Goal: Connect with others: Connect with others

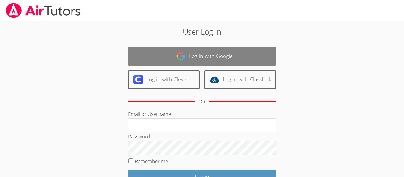
click at [191, 64] on link "Log in with Google" at bounding box center [202, 56] width 148 height 19
click at [189, 55] on link "Log in with Google" at bounding box center [202, 56] width 148 height 19
click at [187, 56] on link "Log in with Google" at bounding box center [202, 56] width 148 height 19
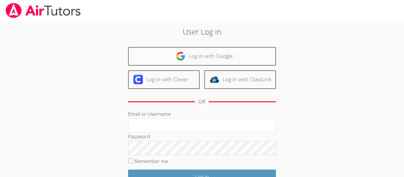
click at [119, 47] on div "User Log in Log in with Google Log in with Clever Log in with ClassLink OR Emai…" at bounding box center [202, 124] width 218 height 196
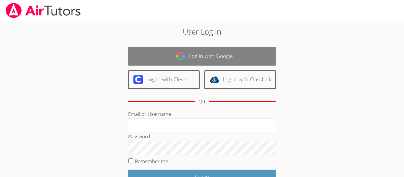
click at [187, 54] on link "Log in with Google" at bounding box center [202, 56] width 148 height 19
click at [184, 49] on link "Log in with Google" at bounding box center [202, 56] width 148 height 19
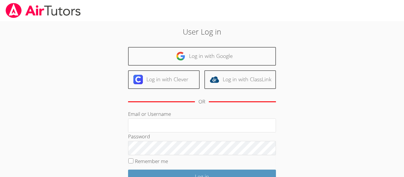
click at [184, 42] on div "User Log in Log in with Google Log in with Clever Log in with ClassLink OR Emai…" at bounding box center [202, 124] width 218 height 196
click at [186, 41] on div "User Log in Log in with Google Log in with Clever Log in with ClassLink OR Emai…" at bounding box center [202, 124] width 218 height 196
click at [181, 42] on div "User Log in Log in with Google Log in with Clever Log in with ClassLink OR Emai…" at bounding box center [202, 124] width 218 height 196
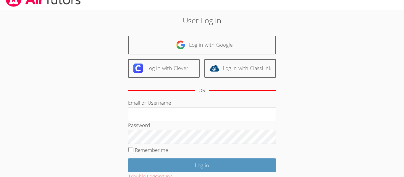
scroll to position [12, 0]
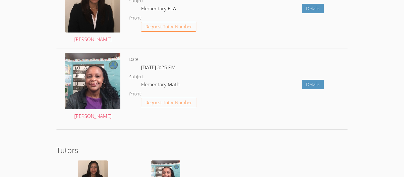
scroll to position [872, 0]
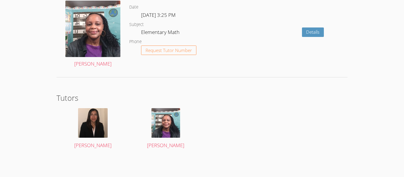
click at [88, 142] on span "Natalie Santiago" at bounding box center [92, 145] width 37 height 7
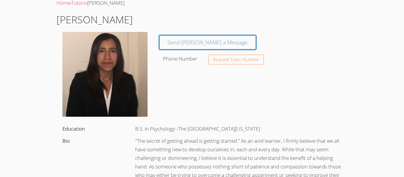
scroll to position [24, 0]
